Goal: Use online tool/utility: Utilize a website feature to perform a specific function

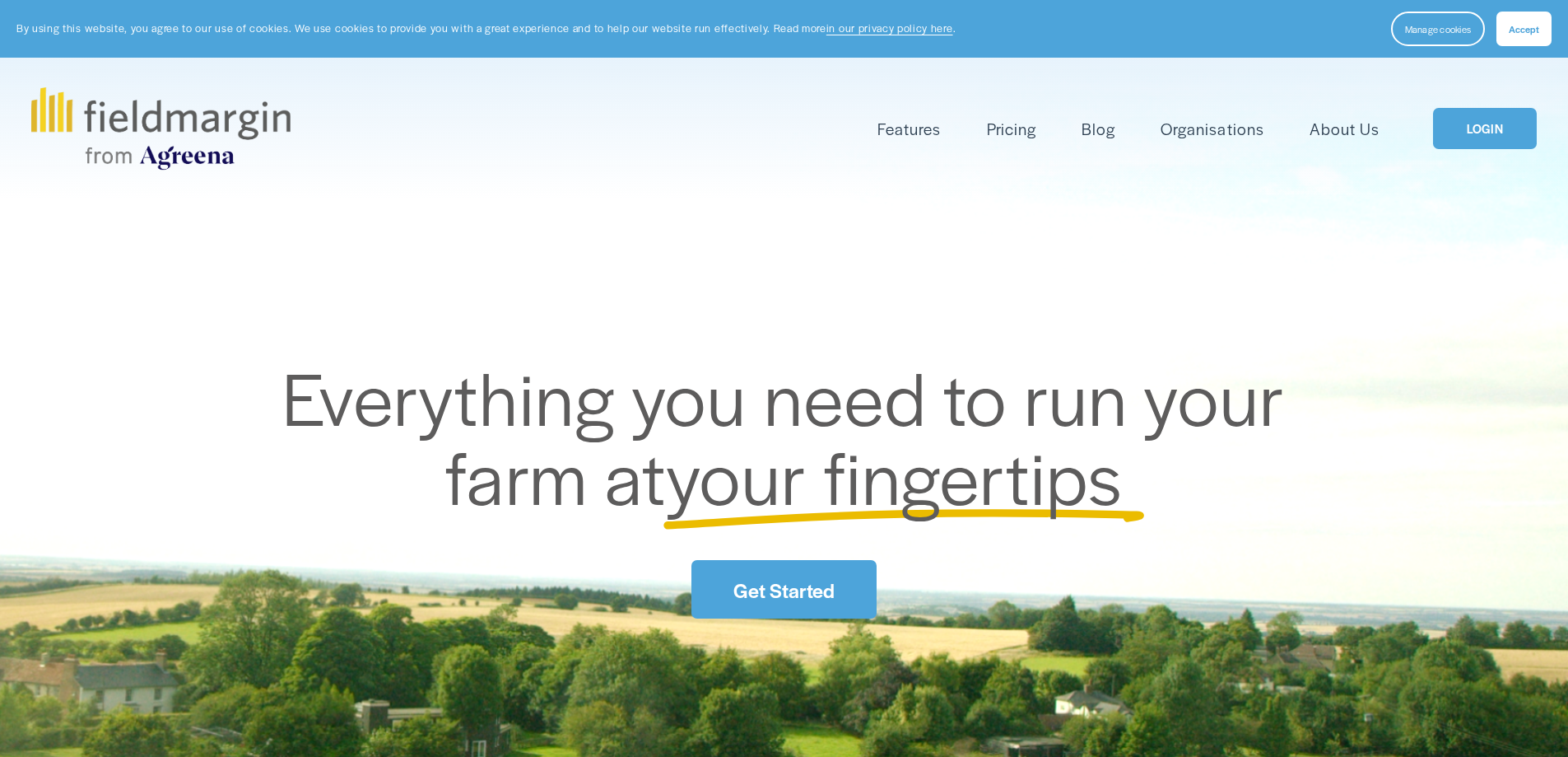
click at [1529, 97] on div "Features Mapping Plan Work" at bounding box center [784, 128] width 1506 height 82
click at [1508, 122] on link "LOGIN" at bounding box center [1485, 129] width 104 height 42
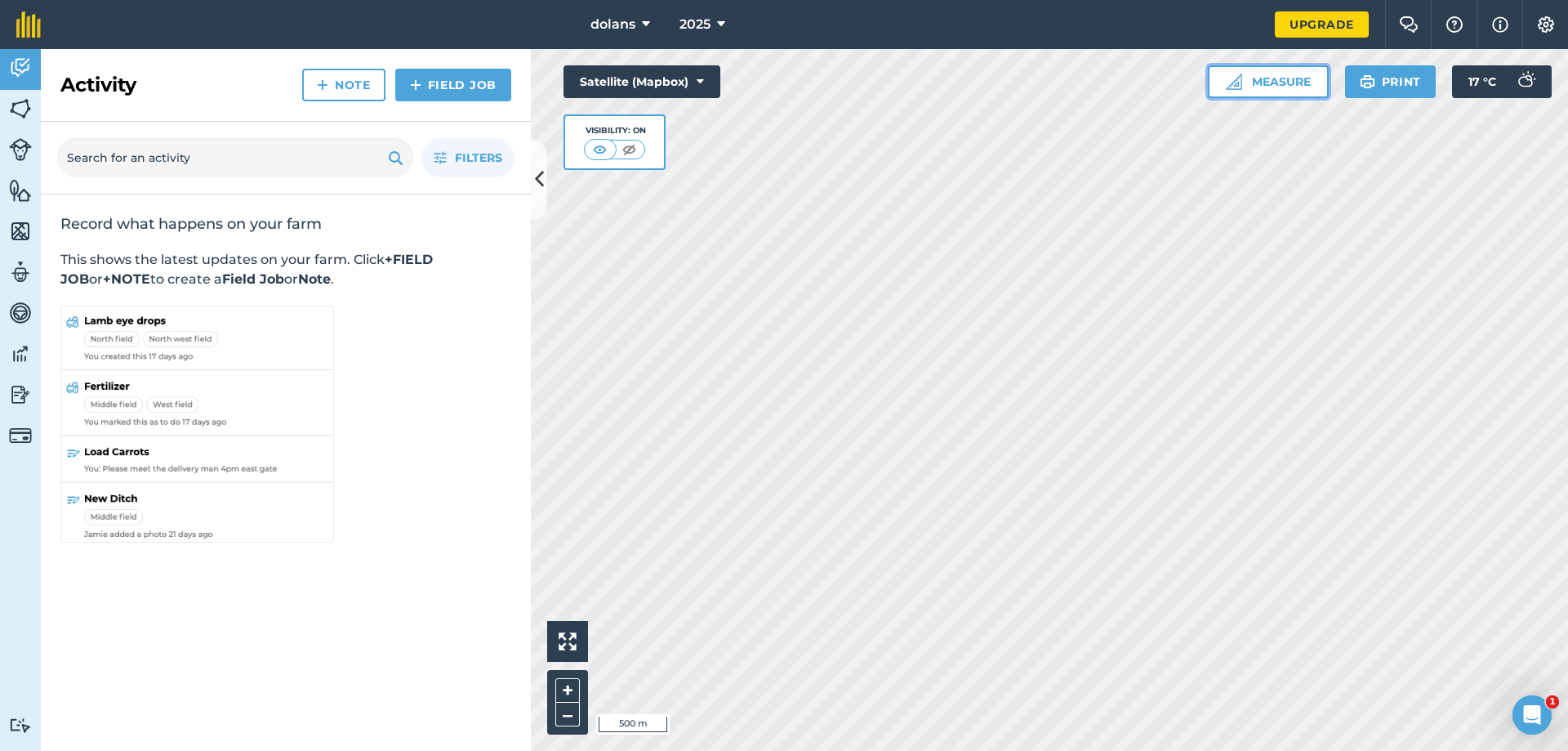
click at [1285, 83] on button "Measure" at bounding box center [1268, 82] width 121 height 33
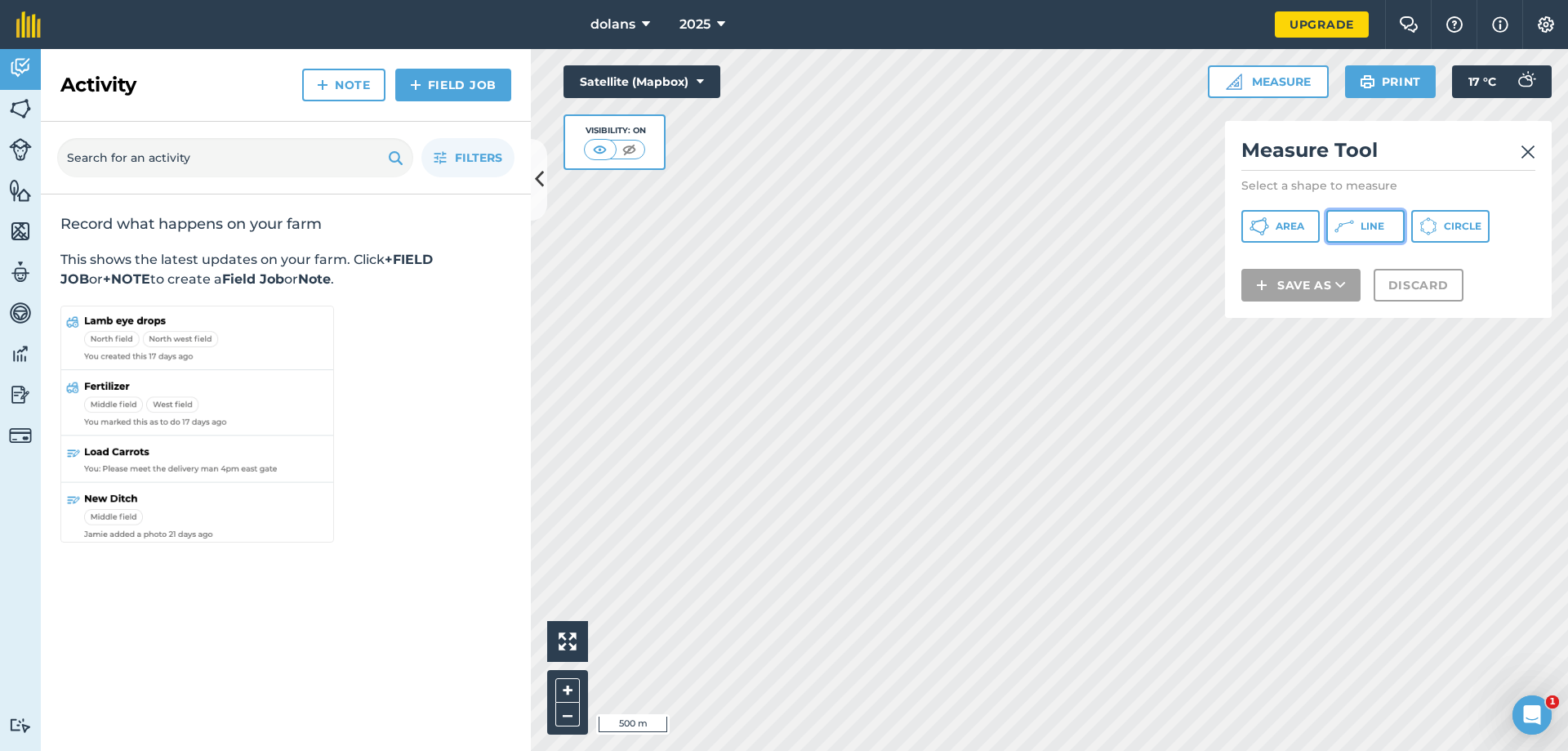
click at [1352, 228] on icon at bounding box center [1344, 226] width 20 height 20
